Goal: Information Seeking & Learning: Learn about a topic

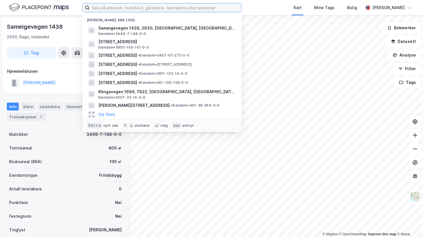
click at [97, 7] on input at bounding box center [166, 7] width 152 height 9
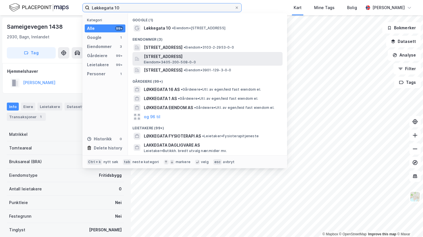
type input "Løkkegata 10"
click at [174, 54] on span "Løkkegata 10, 2615, LILLEHAMMER, LILLEHAMMER" at bounding box center [212, 56] width 136 height 7
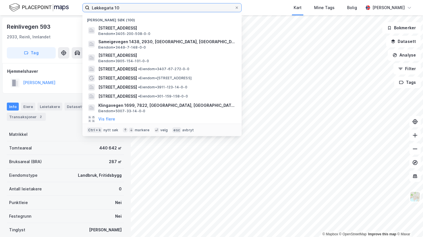
click at [134, 10] on input "Løkkegata 10" at bounding box center [162, 7] width 145 height 9
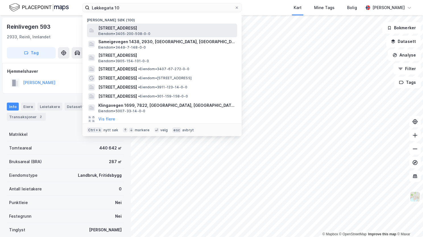
click at [140, 31] on span "Løkkegata 10, 2615, LILLEHAMMER, LILLEHAMMER" at bounding box center [166, 28] width 136 height 7
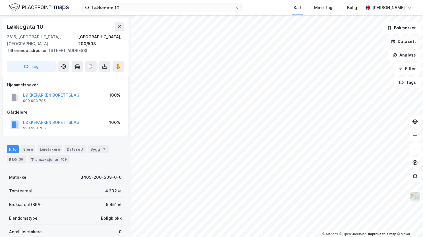
click at [404, 42] on button "Datasett" at bounding box center [403, 41] width 35 height 11
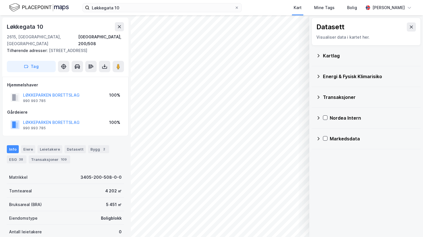
click at [317, 57] on icon at bounding box center [318, 55] width 5 height 5
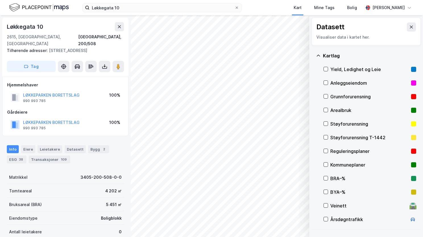
click at [324, 94] on div at bounding box center [326, 96] width 5 height 5
click at [319, 55] on icon at bounding box center [318, 56] width 3 height 2
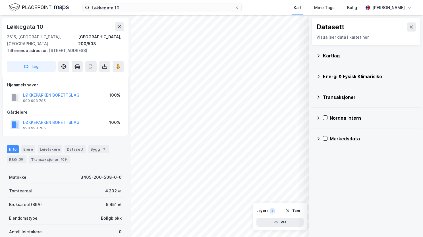
click at [318, 78] on icon at bounding box center [318, 76] width 5 height 5
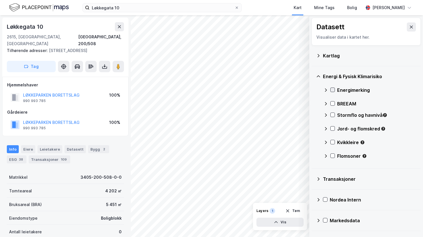
click at [332, 89] on icon at bounding box center [333, 90] width 4 height 4
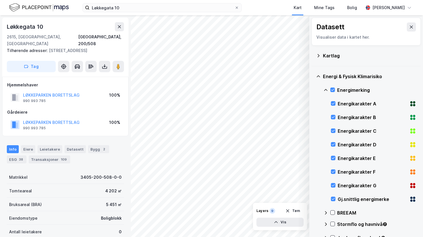
click at [326, 88] on icon at bounding box center [326, 90] width 5 height 5
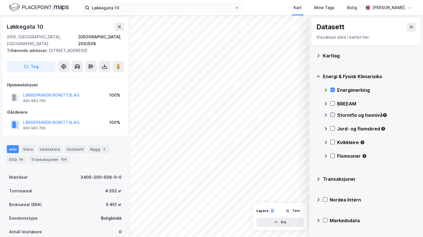
click at [332, 115] on icon at bounding box center [332, 115] width 3 height 2
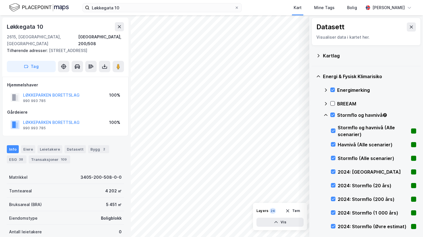
click at [327, 113] on icon at bounding box center [326, 115] width 5 height 5
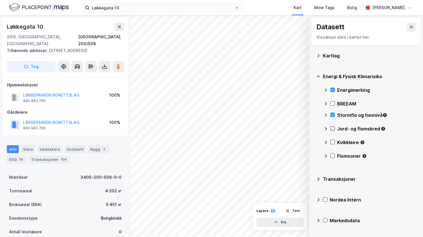
click at [333, 130] on div at bounding box center [332, 128] width 5 height 5
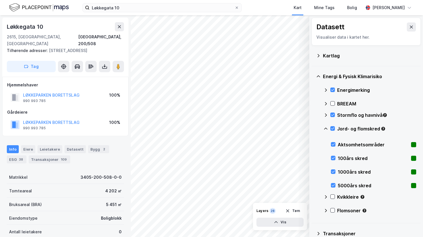
click at [326, 128] on icon at bounding box center [325, 129] width 3 height 2
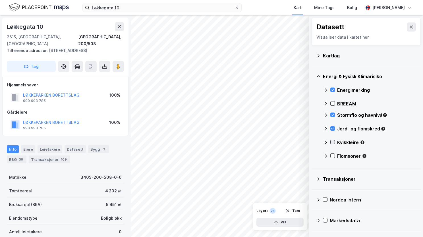
click at [333, 142] on icon at bounding box center [332, 142] width 3 height 2
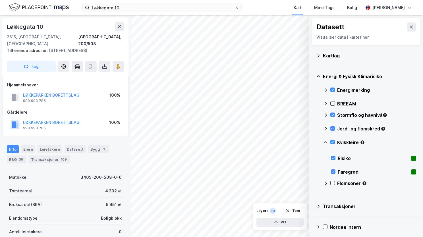
click at [326, 142] on icon at bounding box center [326, 142] width 5 height 5
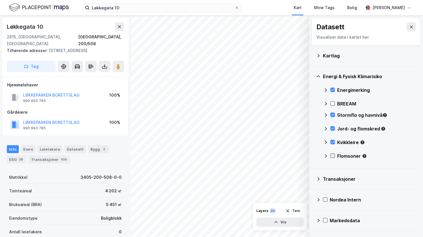
click at [333, 156] on icon at bounding box center [333, 156] width 4 height 4
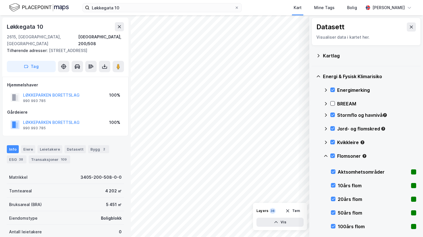
click at [327, 156] on icon at bounding box center [325, 156] width 3 height 2
